Goal: Information Seeking & Learning: Learn about a topic

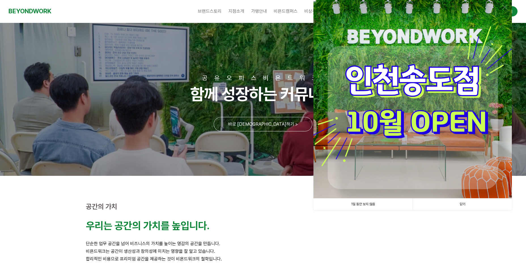
click at [468, 206] on link "닫기" at bounding box center [462, 205] width 99 height 12
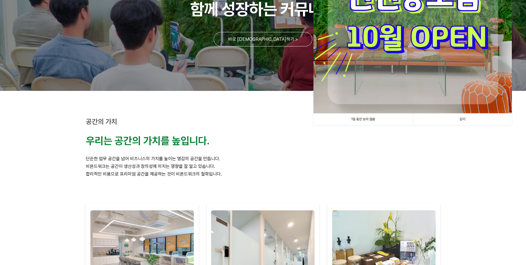
click at [472, 120] on link "닫기" at bounding box center [462, 120] width 99 height 12
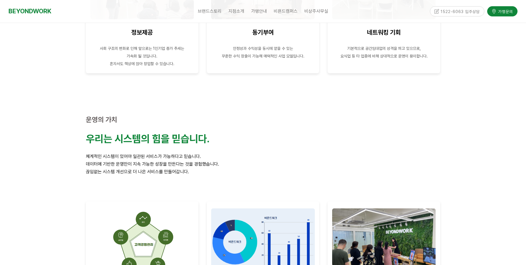
scroll to position [737, 0]
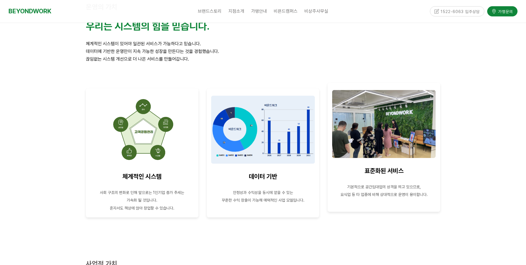
click at [394, 137] on img at bounding box center [383, 124] width 103 height 68
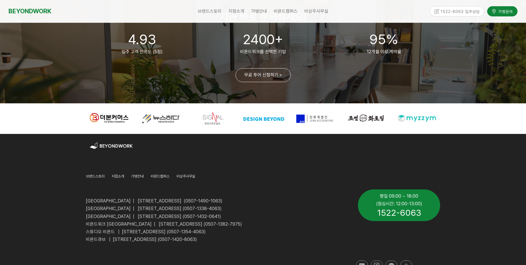
scroll to position [1360, 0]
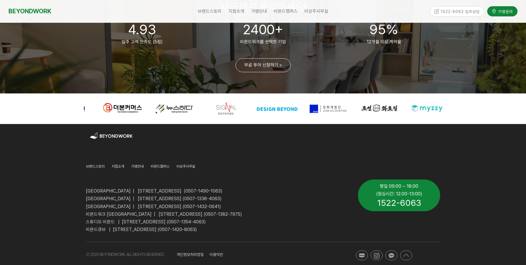
click at [379, 104] on div at bounding box center [379, 109] width 47 height 18
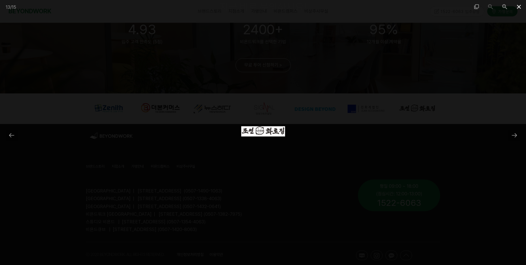
click at [516, 7] on span at bounding box center [519, 6] width 14 height 13
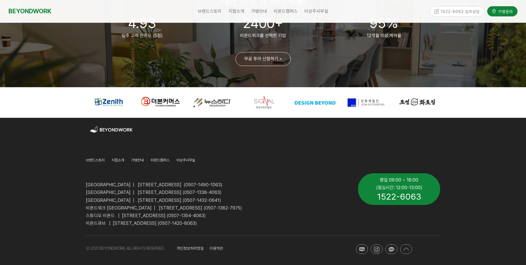
scroll to position [1369, 0]
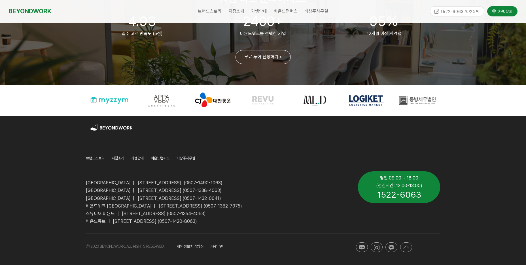
click at [159, 160] on span "비욘드캠퍼스" at bounding box center [160, 158] width 19 height 4
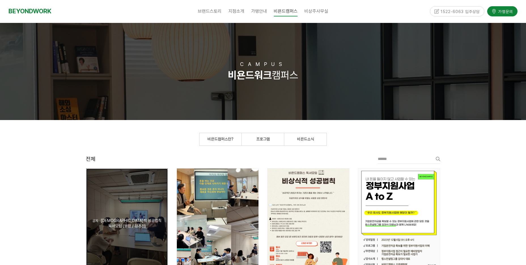
click at [148, 201] on div "공지 비상식적 성공법칙 독서모임 (부평 / 평촌점)" at bounding box center [127, 224] width 82 height 110
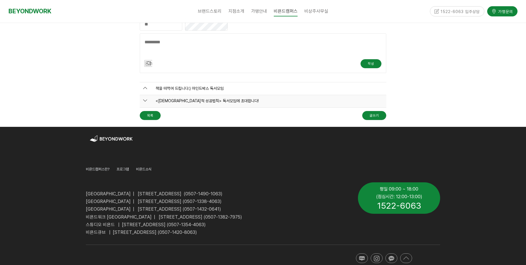
scroll to position [533, 0]
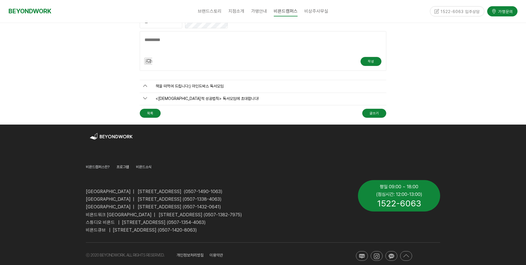
click at [129, 168] on span "프로그램" at bounding box center [122, 167] width 12 height 4
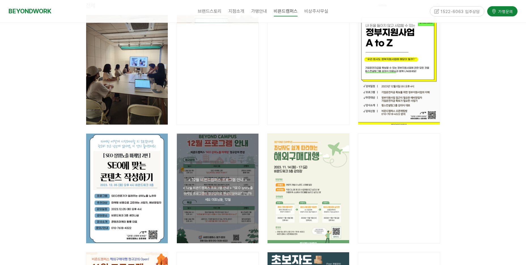
scroll to position [57, 0]
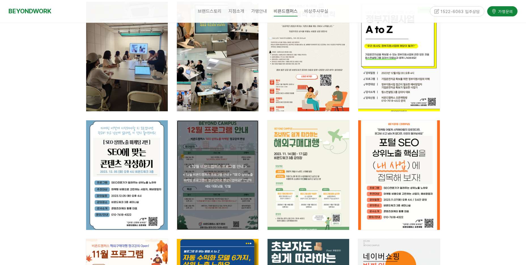
click at [233, 215] on div "공지 < 12월 비욘드캠퍼스 프로그램 안내 > < 12월 비욘드캠퍼스 프로그램 안내 > "SEO 상위노출 마케팅 프로그램이 정규강의로 편성되었…" at bounding box center [218, 175] width 82 height 110
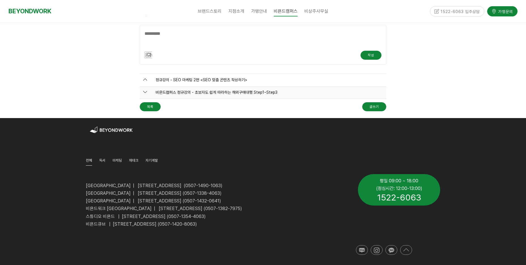
scroll to position [1008, 0]
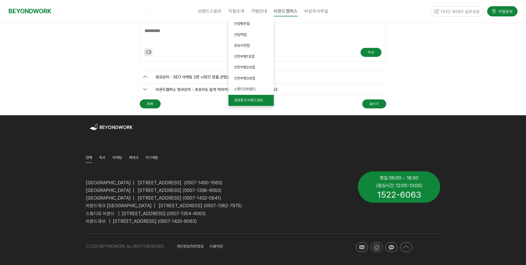
click at [242, 101] on span "공유창고 비욘드큐브" at bounding box center [248, 100] width 29 height 4
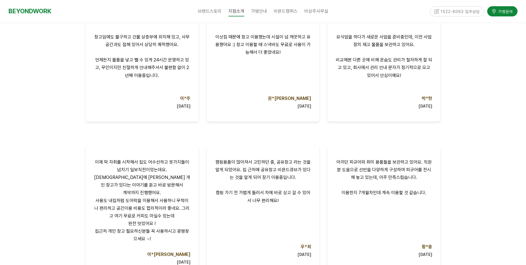
scroll to position [340, 0]
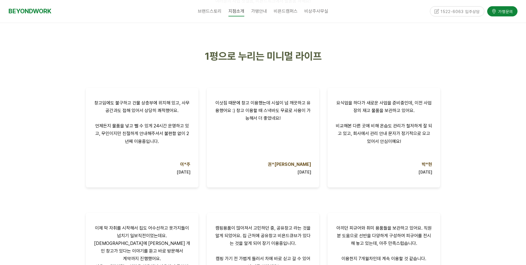
click at [28, 136] on div at bounding box center [263, 187] width 526 height 322
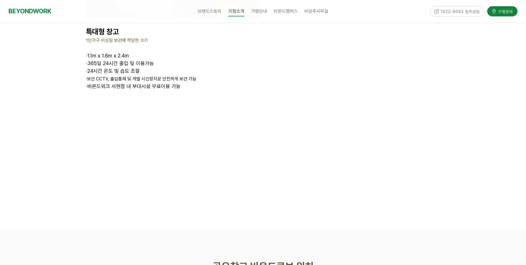
scroll to position [1105, 0]
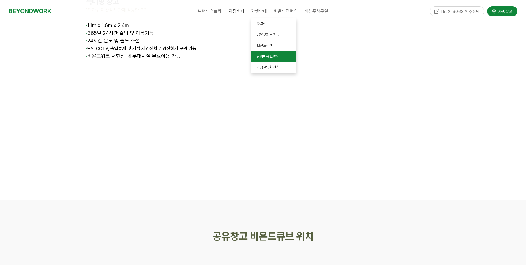
click at [266, 58] on span "창업비용&절차" at bounding box center [267, 56] width 21 height 4
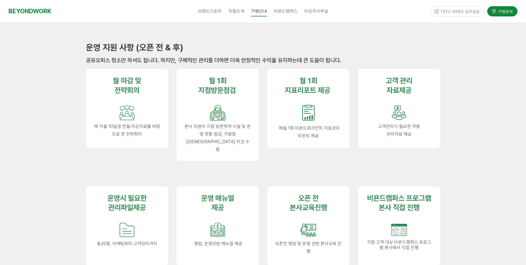
scroll to position [595, 0]
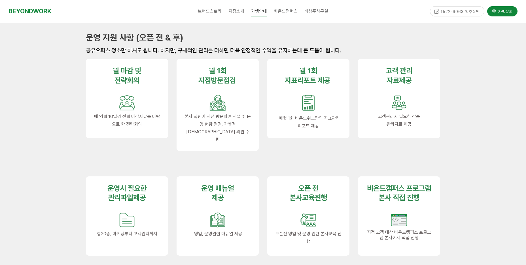
click at [234, 160] on div at bounding box center [218, 164] width 82 height 9
click at [243, 160] on div at bounding box center [218, 164] width 82 height 9
click at [311, 152] on div at bounding box center [308, 151] width 82 height 9
click at [362, 151] on div at bounding box center [399, 151] width 82 height 9
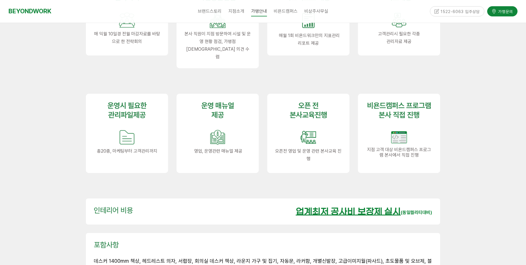
scroll to position [680, 0]
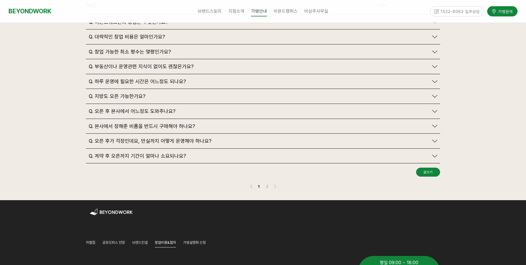
scroll to position [1445, 0]
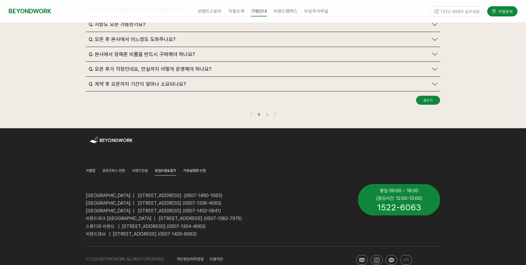
click at [197, 169] on span "가맹설명회 신청" at bounding box center [194, 171] width 23 height 4
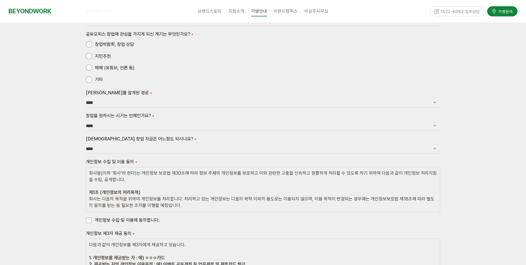
scroll to position [709, 0]
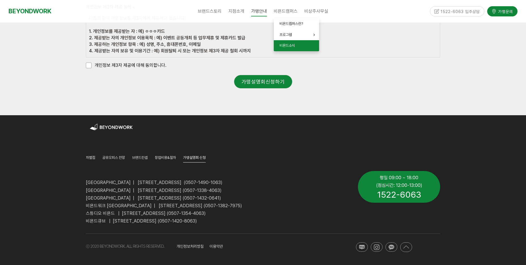
click at [294, 45] on span "비욘드소식" at bounding box center [287, 45] width 16 height 4
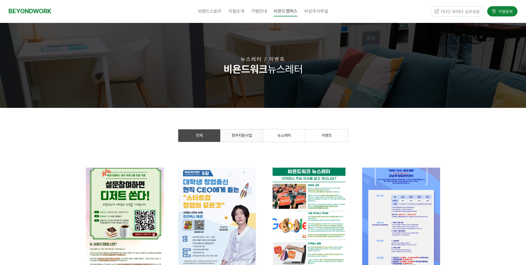
click at [250, 134] on span "정부지원사업" at bounding box center [242, 135] width 20 height 5
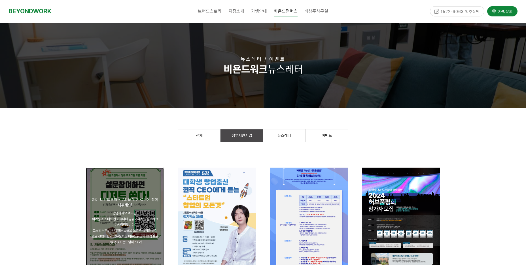
click at [115, 203] on div "공지 [이벤트] 비욘드캠퍼스 2.0을 위한 설문에 참여해주세요!" at bounding box center [125, 202] width 67 height 10
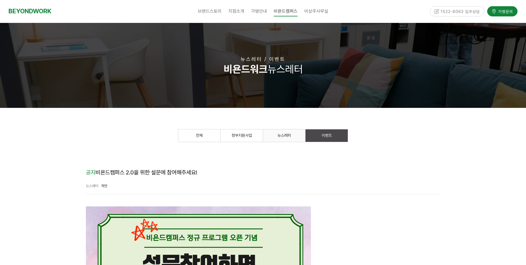
click at [284, 133] on link "뉴스레터" at bounding box center [284, 136] width 42 height 12
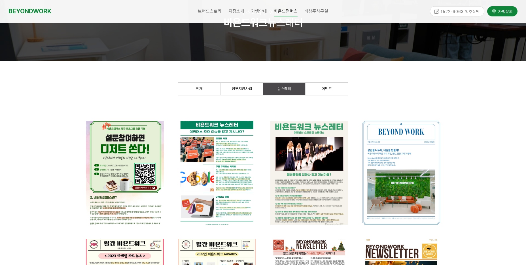
scroll to position [57, 0]
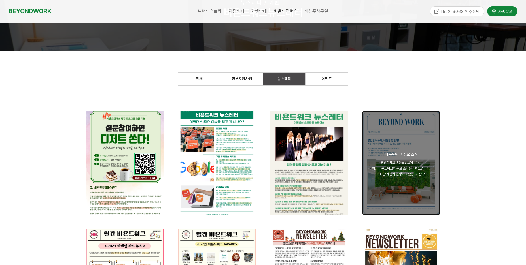
click at [368, 157] on div "공지 [뉴스레터] 비욘드워크 주요 소식" at bounding box center [401, 154] width 67 height 5
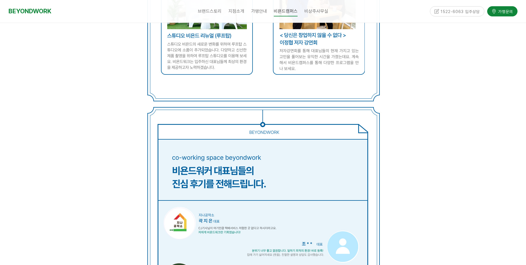
scroll to position [906, 0]
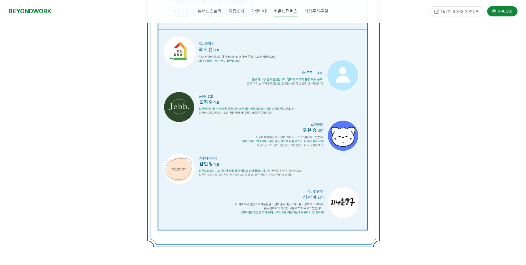
click at [377, 158] on img at bounding box center [263, 92] width 244 height 312
click at [404, 139] on p at bounding box center [263, 91] width 354 height 315
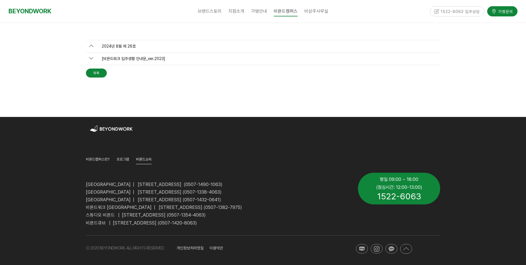
scroll to position [1303, 0]
